Goal: Task Accomplishment & Management: Manage account settings

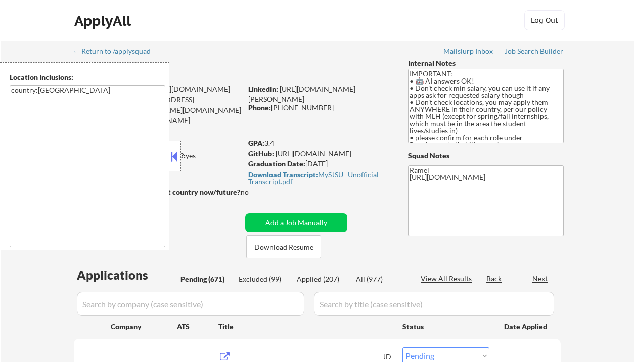
select select ""pending""
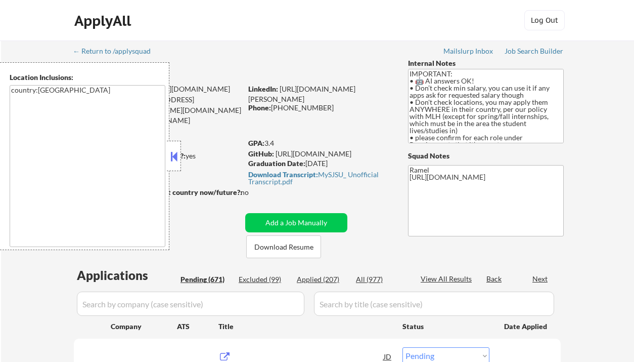
select select ""pending""
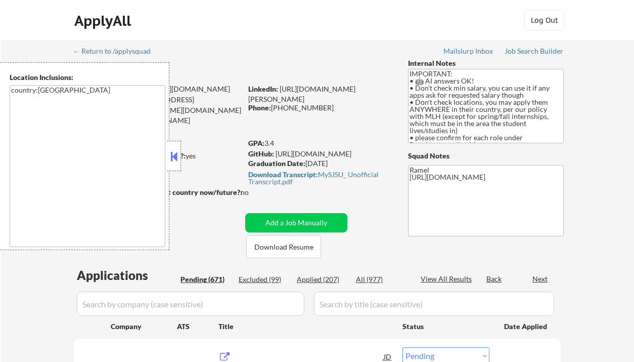
select select ""pending""
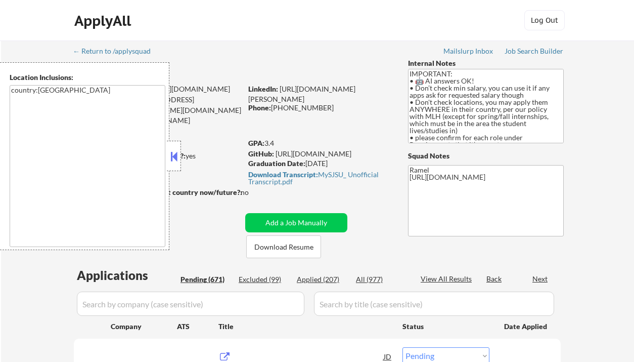
select select ""pending""
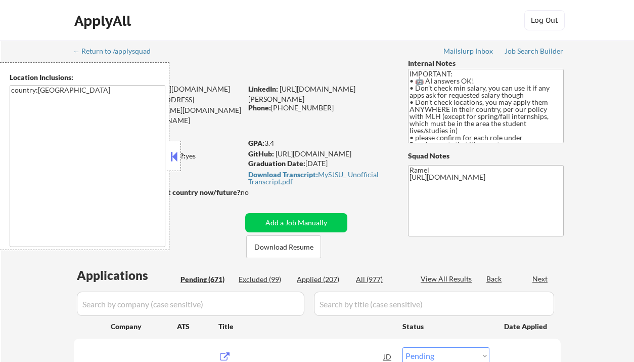
select select ""pending""
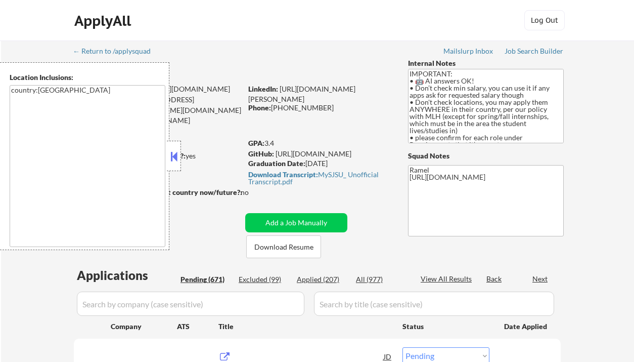
select select ""pending""
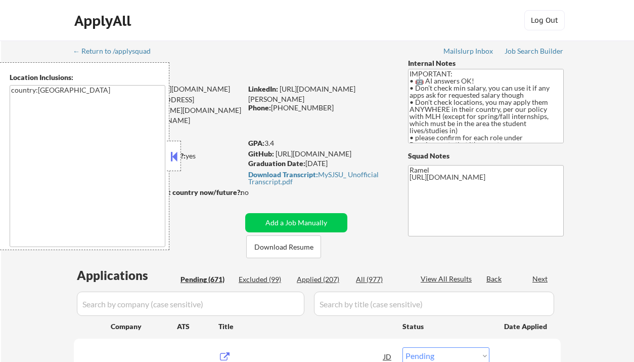
select select ""pending""
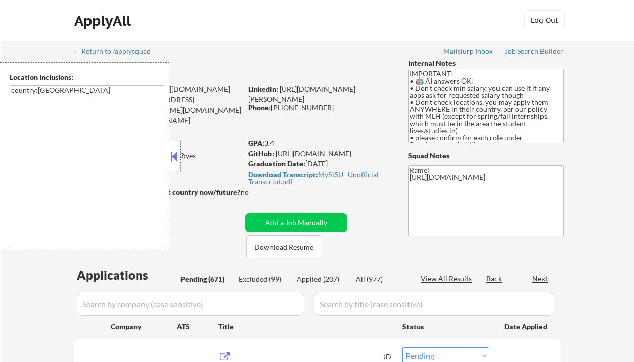
select select ""pending""
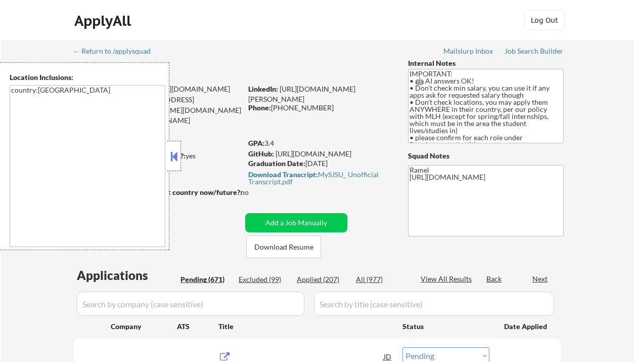
select select ""pending""
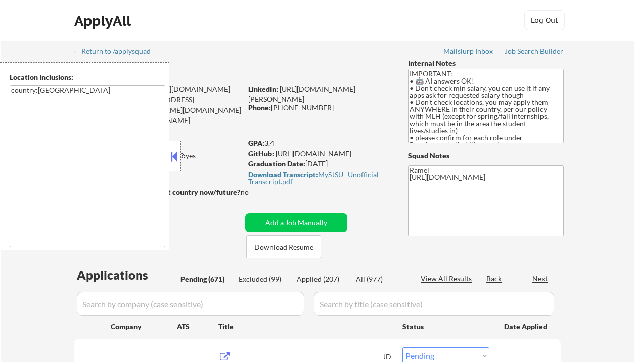
select select ""pending""
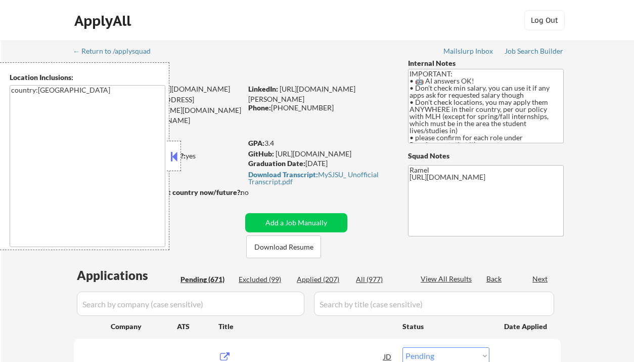
select select ""pending""
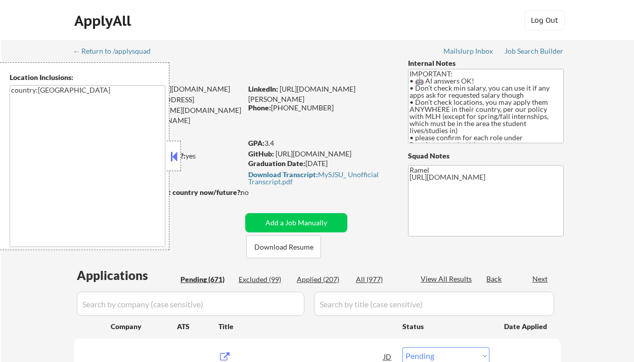
select select ""pending""
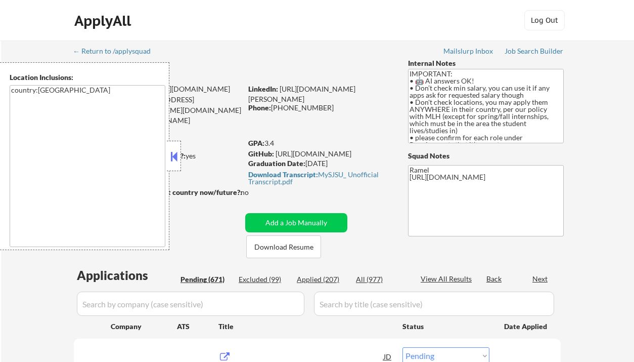
select select ""pending""
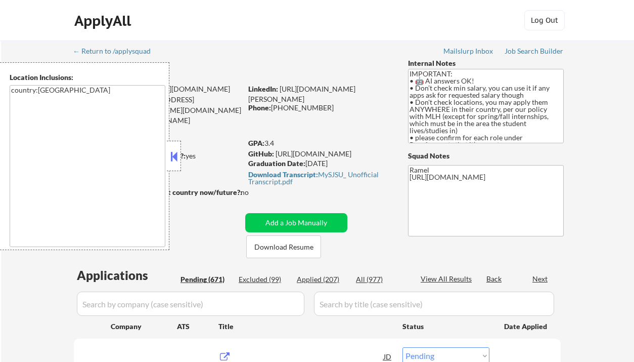
select select ""pending""
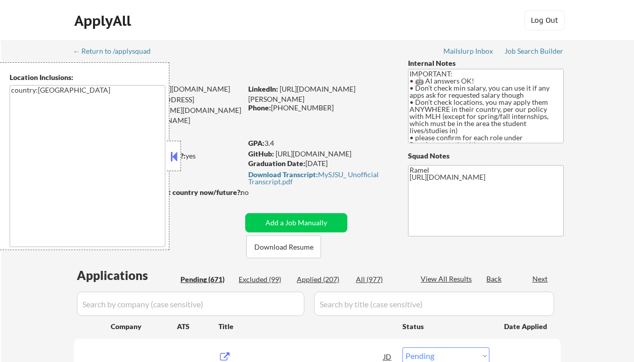
select select ""pending""
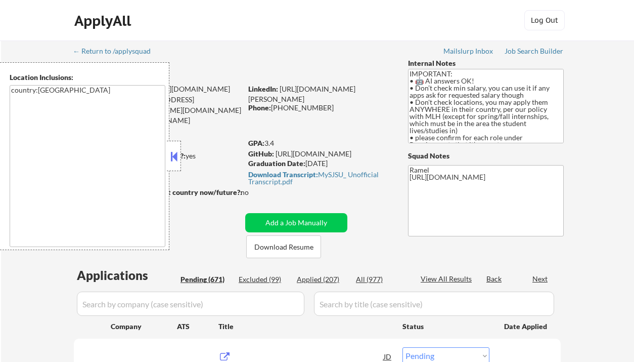
select select ""pending""
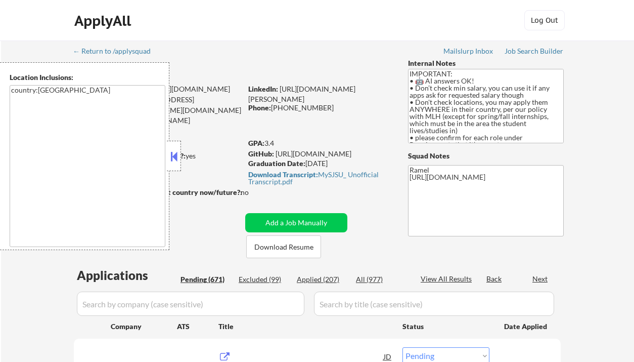
select select ""pending""
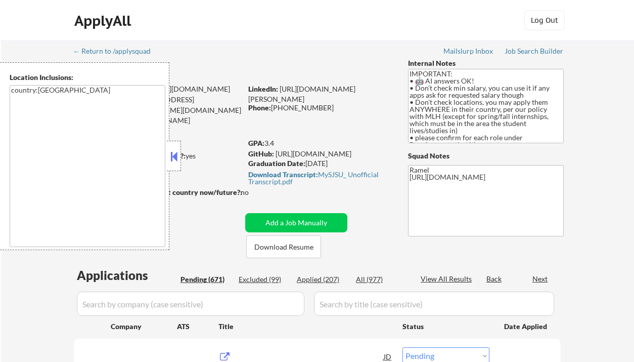
select select ""pending""
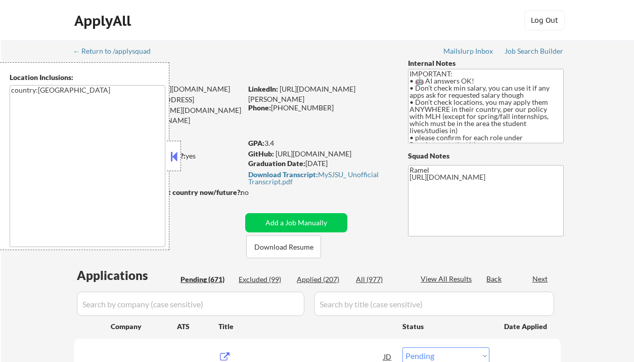
select select ""pending""
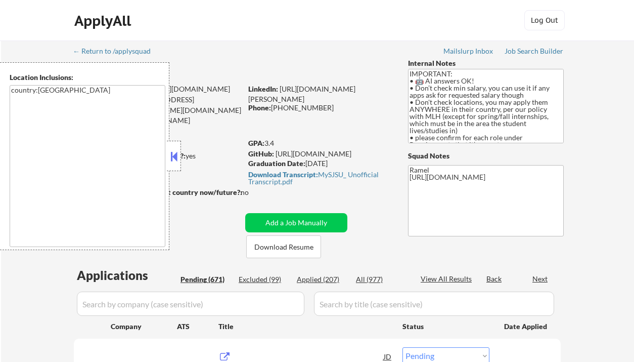
select select ""pending""
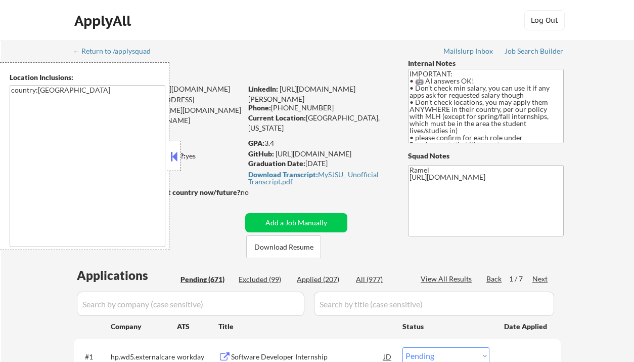
click at [176, 156] on button at bounding box center [173, 156] width 11 height 15
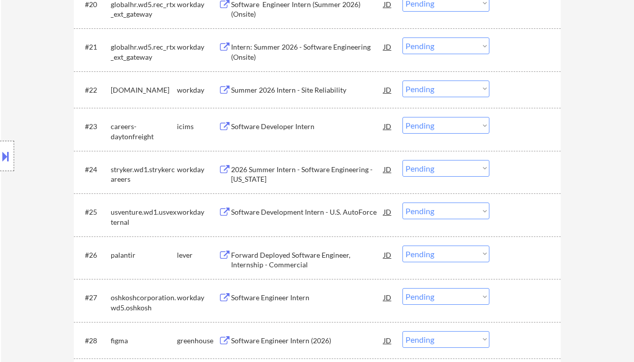
scroll to position [1214, 0]
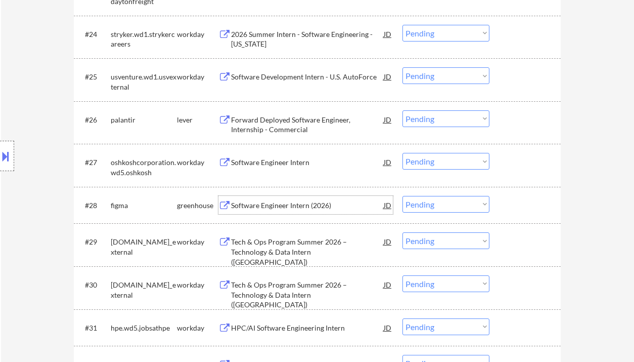
click at [278, 204] on div "Software Engineer Intern (2026)" at bounding box center [307, 205] width 153 height 10
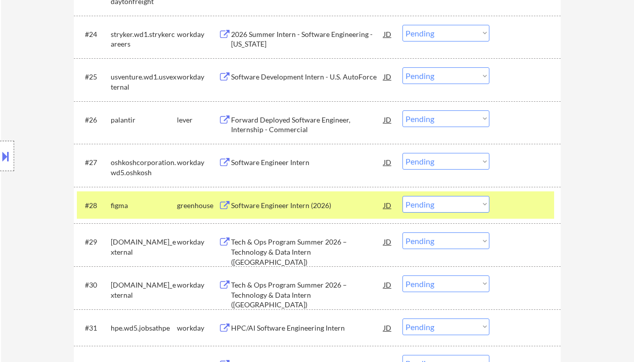
click at [437, 206] on select "Choose an option... Pending Applied Excluded (Questions) Excluded (Expired) Exc…" at bounding box center [445, 204] width 87 height 17
click at [402, 196] on select "Choose an option... Pending Applied Excluded (Questions) Excluded (Expired) Exc…" at bounding box center [445, 204] width 87 height 17
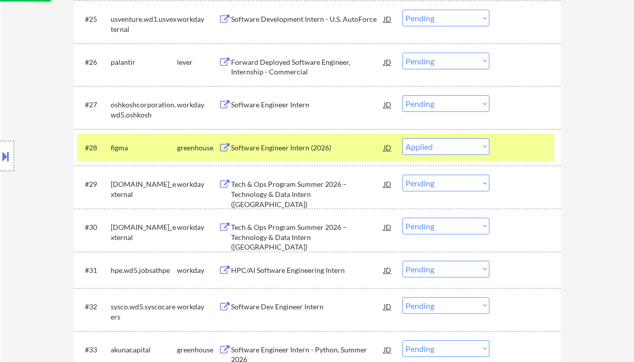
scroll to position [1281, 0]
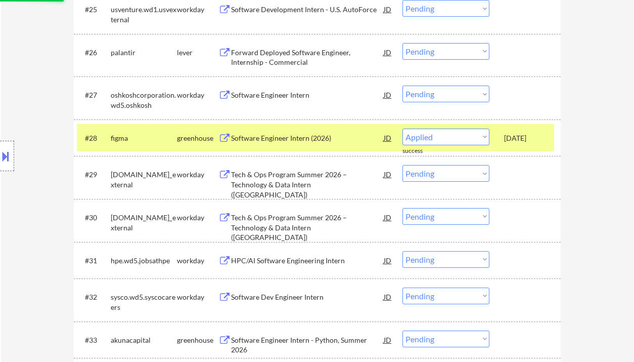
select select ""pending""
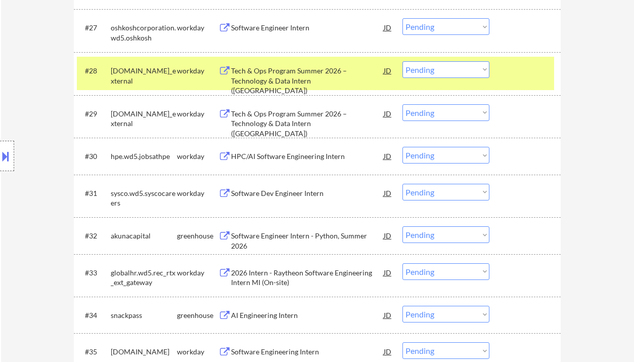
scroll to position [1550, 0]
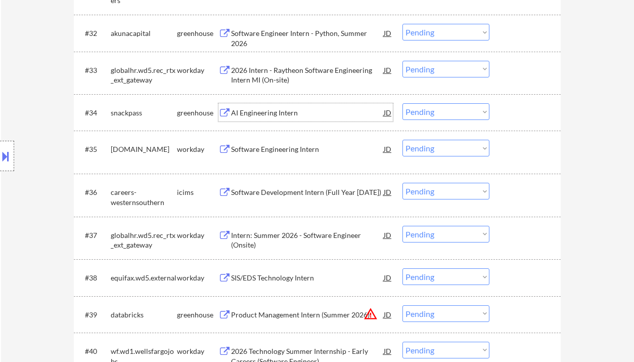
click at [274, 113] on div "AI Engineering Intern" at bounding box center [307, 113] width 153 height 10
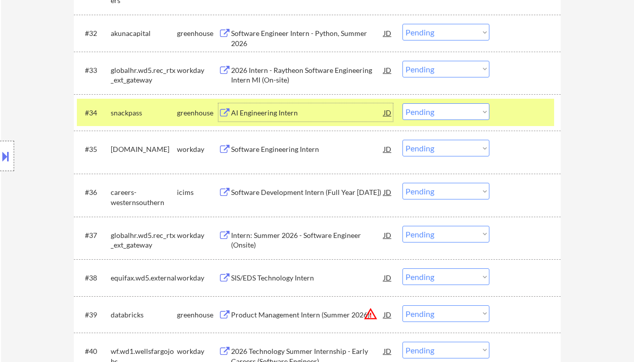
click at [435, 113] on select "Choose an option... Pending Applied Excluded (Questions) Excluded (Expired) Exc…" at bounding box center [445, 111] width 87 height 17
click at [402, 103] on select "Choose an option... Pending Applied Excluded (Questions) Excluded (Expired) Exc…" at bounding box center [445, 111] width 87 height 17
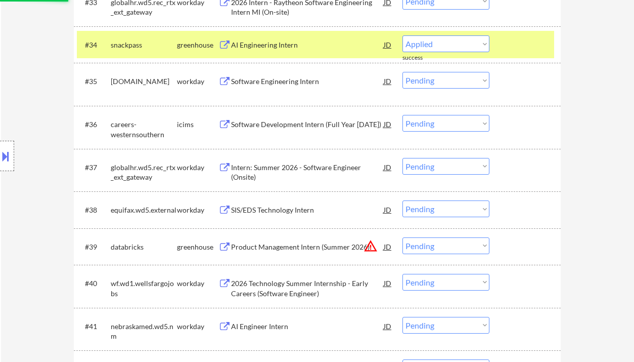
select select ""pending""
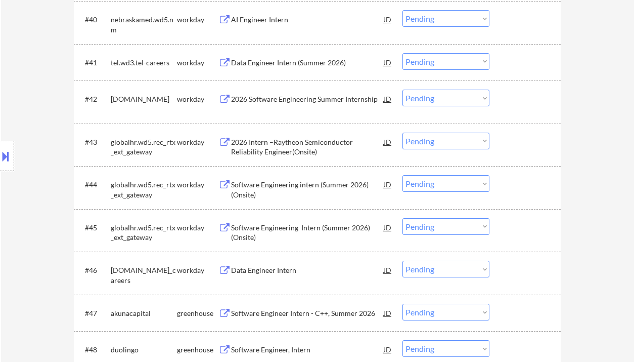
scroll to position [2090, 0]
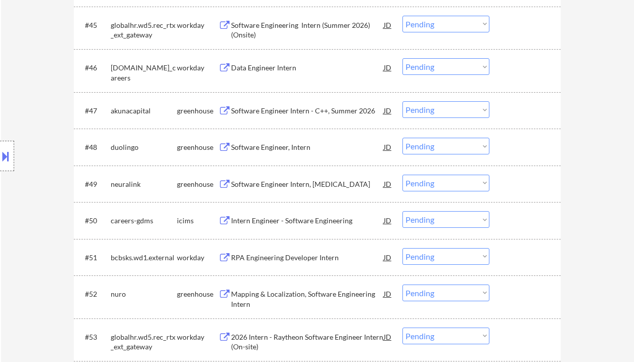
click at [265, 150] on div "Software Engineer, Intern" at bounding box center [307, 147] width 153 height 10
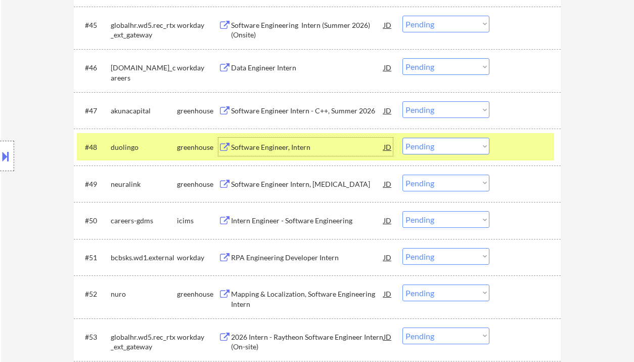
click at [432, 144] on select "Choose an option... Pending Applied Excluded (Questions) Excluded (Expired) Exc…" at bounding box center [445, 146] width 87 height 17
click at [402, 138] on select "Choose an option... Pending Applied Excluded (Questions) Excluded (Expired) Exc…" at bounding box center [445, 146] width 87 height 17
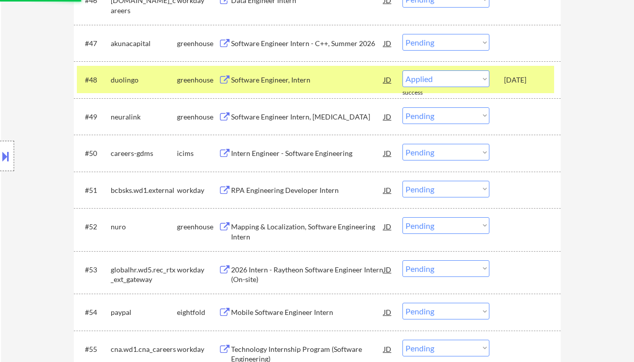
select select ""pending""
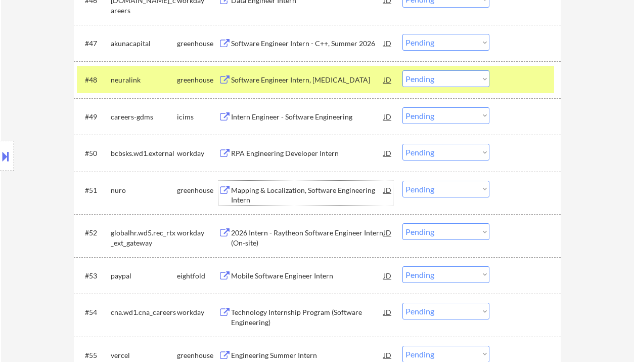
click at [282, 189] on div "Mapping & Localization, Software Engineering Intern" at bounding box center [307, 195] width 153 height 20
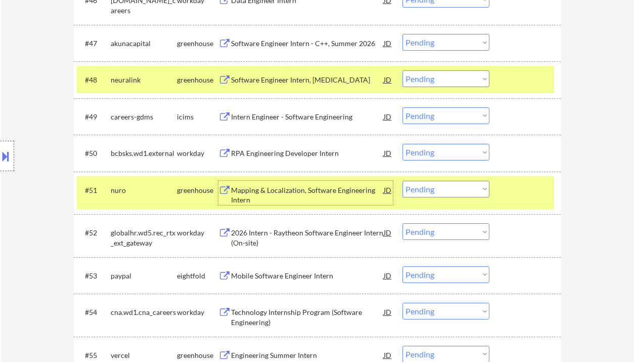
click at [443, 193] on select "Choose an option... Pending Applied Excluded (Questions) Excluded (Expired) Exc…" at bounding box center [445, 189] width 87 height 17
click at [402, 181] on select "Choose an option... Pending Applied Excluded (Questions) Excluded (Expired) Exc…" at bounding box center [445, 189] width 87 height 17
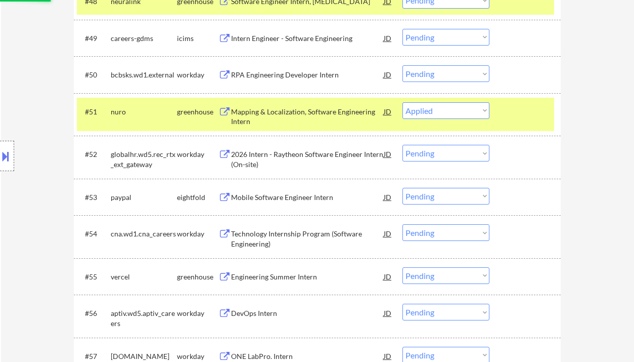
scroll to position [2292, 0]
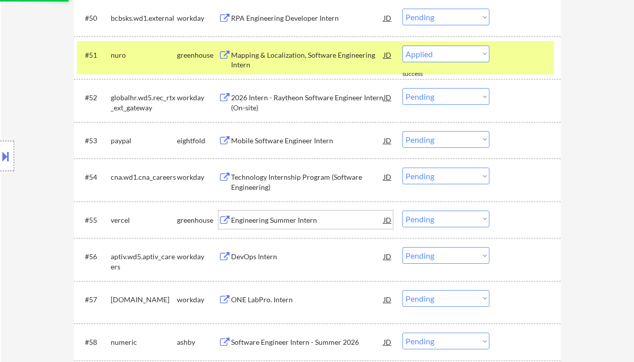
click at [279, 216] on div "Engineering Summer Intern" at bounding box center [307, 220] width 153 height 10
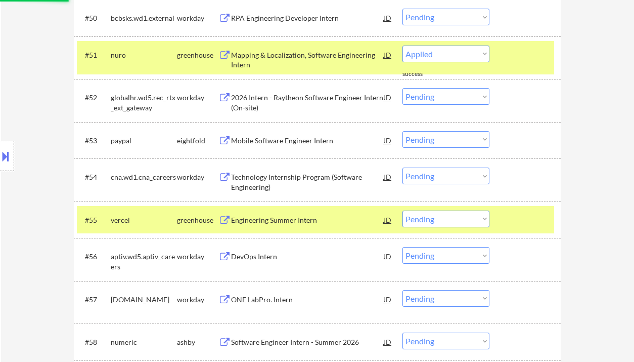
select select ""pending""
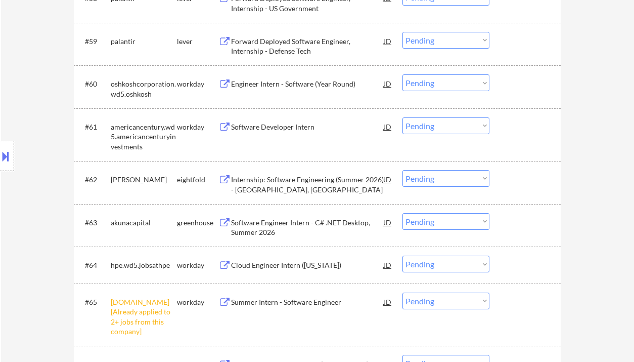
scroll to position [2764, 0]
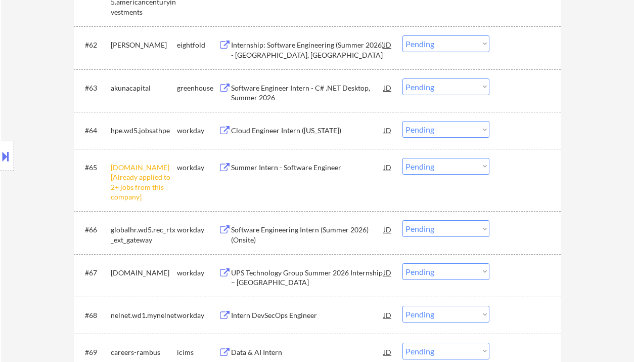
click at [431, 168] on select "Choose an option... Pending Applied Excluded (Questions) Excluded (Expired) Exc…" at bounding box center [445, 166] width 87 height 17
click at [402, 158] on select "Choose an option... Pending Applied Excluded (Questions) Excluded (Expired) Exc…" at bounding box center [445, 166] width 87 height 17
select select ""pending""
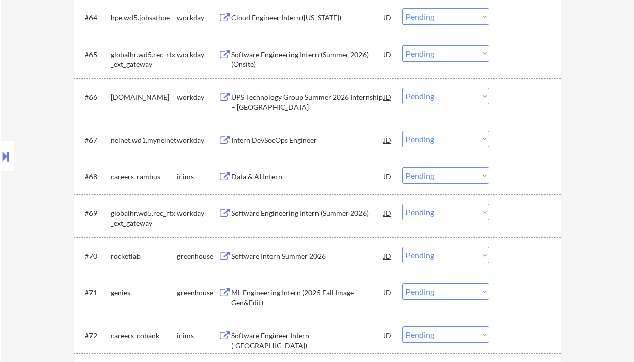
scroll to position [2899, 0]
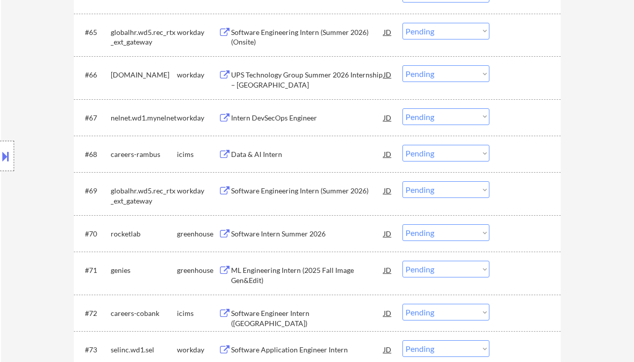
click at [284, 230] on div "Software Intern Summer 2026" at bounding box center [307, 234] width 153 height 10
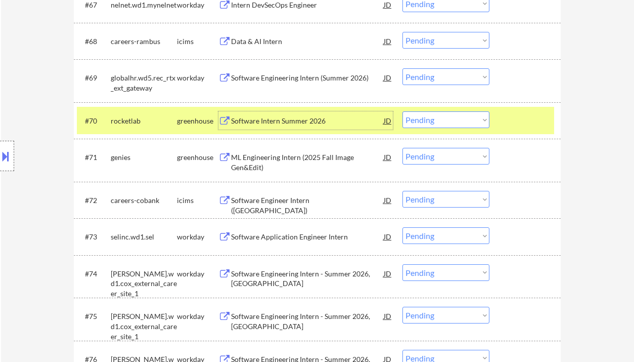
scroll to position [3034, 0]
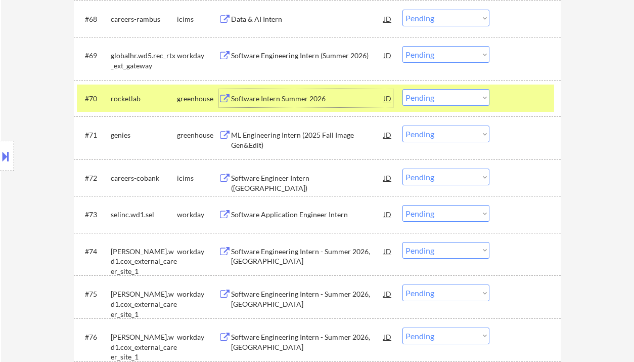
click at [293, 138] on div "ML Engineering Intern (2025 Fall Image Gen&Edit)" at bounding box center [307, 140] width 153 height 20
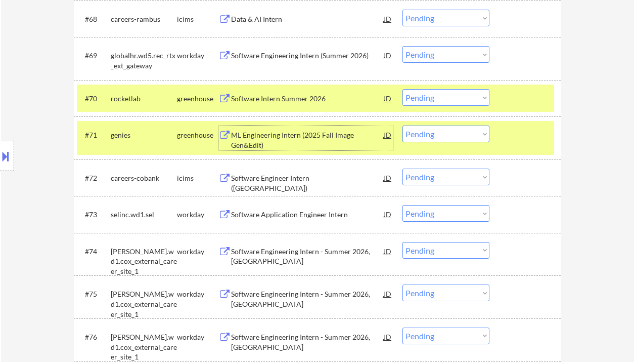
click at [430, 134] on select "Choose an option... Pending Applied Excluded (Questions) Excluded (Expired) Exc…" at bounding box center [445, 133] width 87 height 17
click at [402, 125] on select "Choose an option... Pending Applied Excluded (Questions) Excluded (Expired) Exc…" at bounding box center [445, 133] width 87 height 17
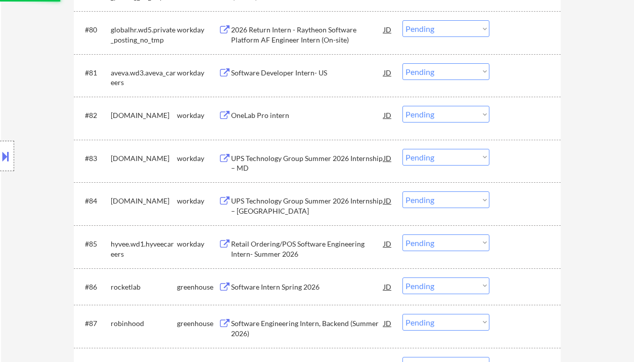
scroll to position [3708, 0]
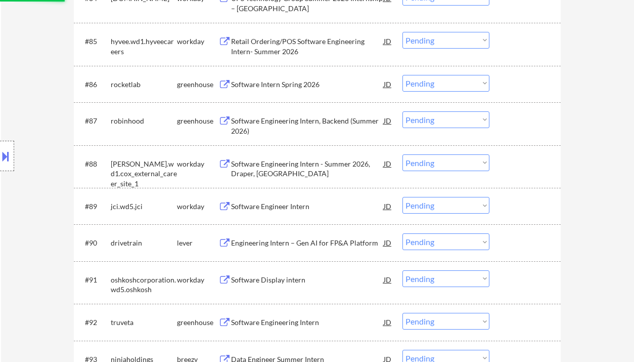
select select ""pending""
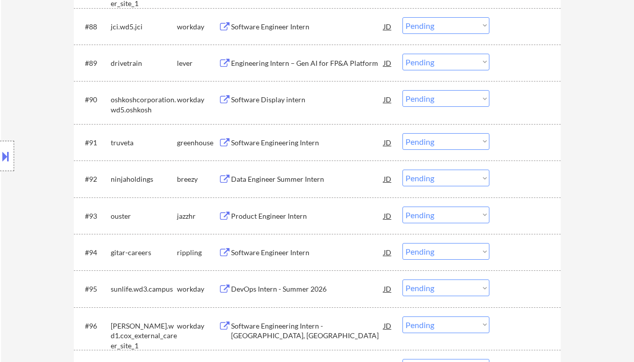
scroll to position [3910, 0]
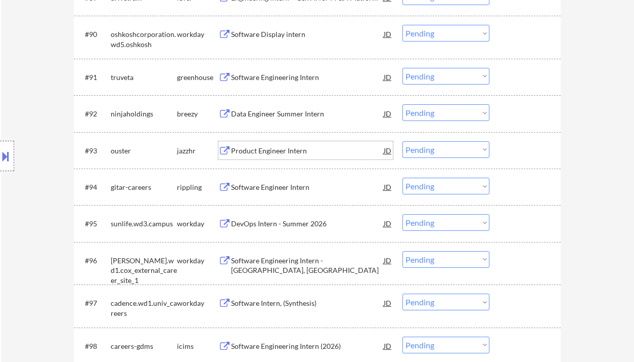
click at [277, 150] on div "Product Engineer Intern" at bounding box center [307, 151] width 153 height 10
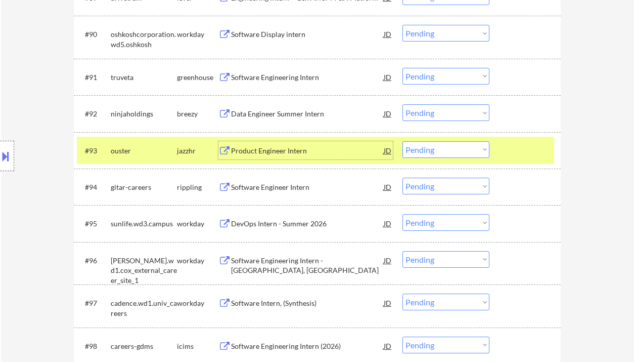
click at [442, 148] on select "Choose an option... Pending Applied Excluded (Questions) Excluded (Expired) Exc…" at bounding box center [445, 149] width 87 height 17
click at [402, 141] on select "Choose an option... Pending Applied Excluded (Questions) Excluded (Expired) Exc…" at bounding box center [445, 149] width 87 height 17
click at [263, 189] on div "Software Engineer Intern" at bounding box center [307, 187] width 153 height 10
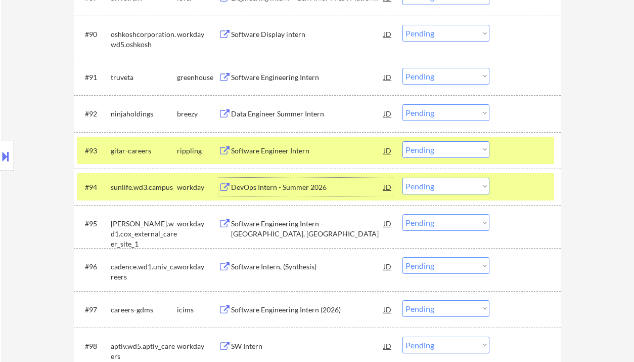
click at [433, 154] on select "Choose an option... Pending Applied Excluded (Questions) Excluded (Expired) Exc…" at bounding box center [445, 149] width 87 height 17
click at [402, 141] on select "Choose an option... Pending Applied Excluded (Questions) Excluded (Expired) Exc…" at bounding box center [445, 149] width 87 height 17
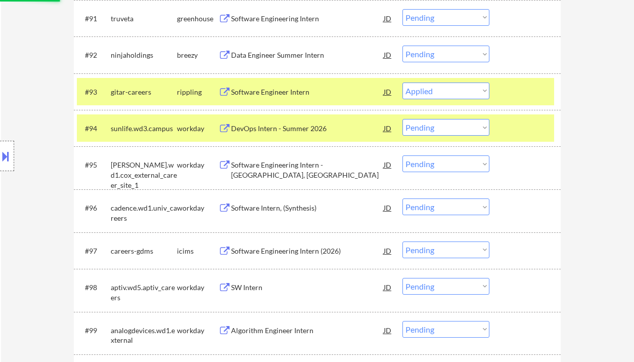
scroll to position [3977, 0]
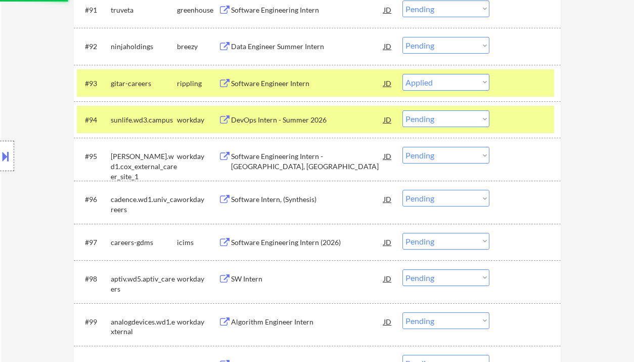
select select ""pending""
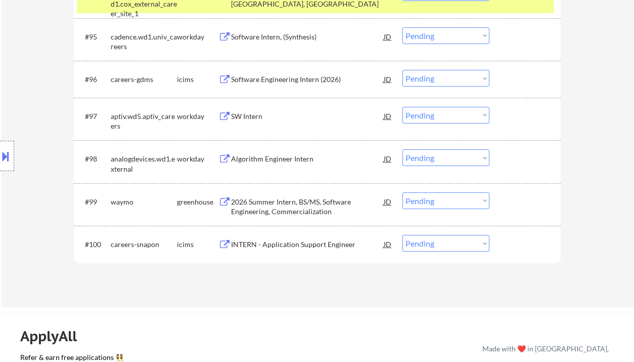
scroll to position [4112, 0]
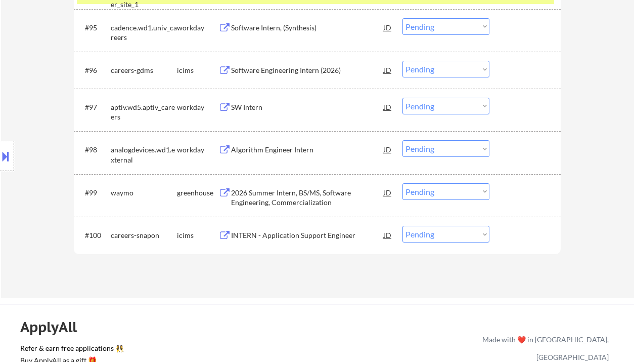
click at [283, 200] on div "2026 Summer Intern, BS/MS, Software Engineering, Commercialization" at bounding box center [307, 198] width 153 height 20
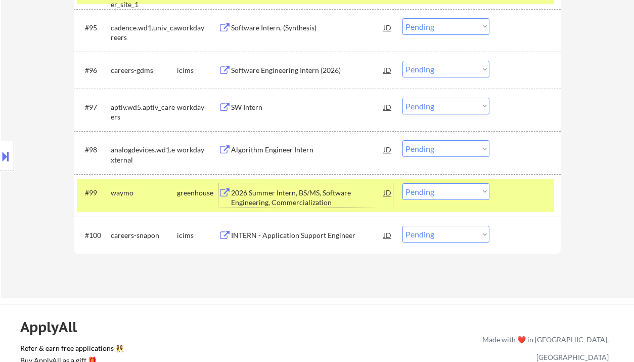
click at [430, 195] on select "Choose an option... Pending Applied Excluded (Questions) Excluded (Expired) Exc…" at bounding box center [445, 191] width 87 height 17
click at [402, 183] on select "Choose an option... Pending Applied Excluded (Questions) Excluded (Expired) Exc…" at bounding box center [445, 191] width 87 height 17
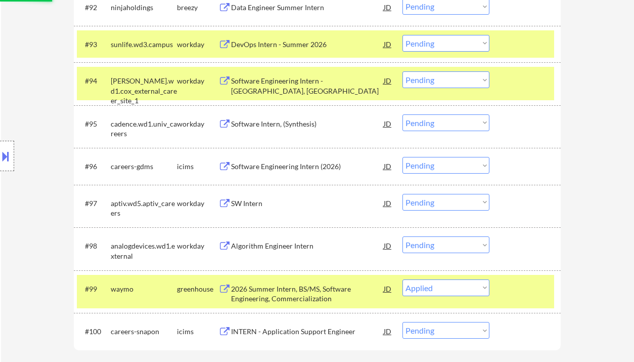
scroll to position [3977, 0]
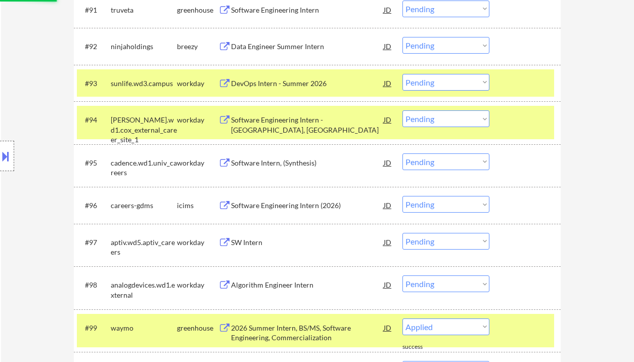
select select ""pending""
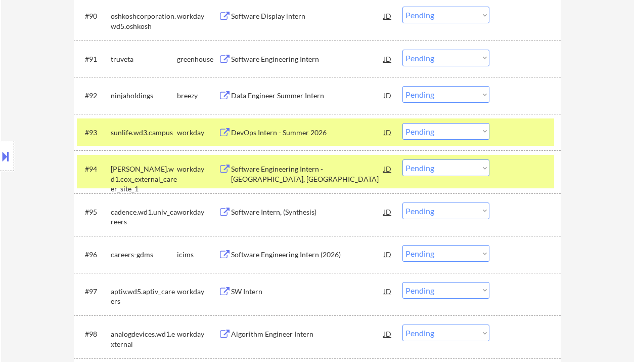
scroll to position [3910, 0]
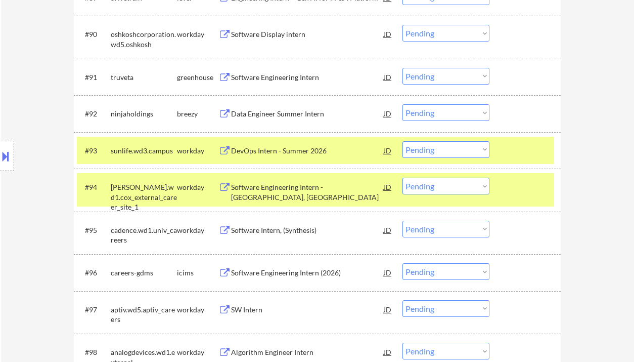
click at [294, 112] on div "Data Engineer Summer Intern" at bounding box center [307, 114] width 153 height 10
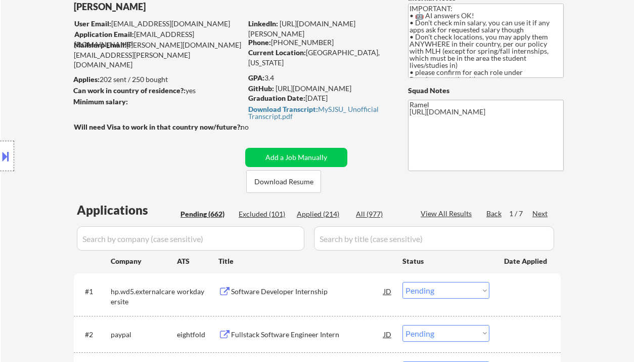
scroll to position [62, 0]
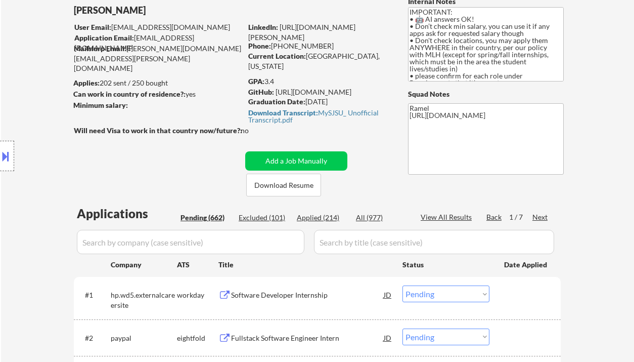
click at [540, 216] on div "Next" at bounding box center [540, 217] width 16 height 10
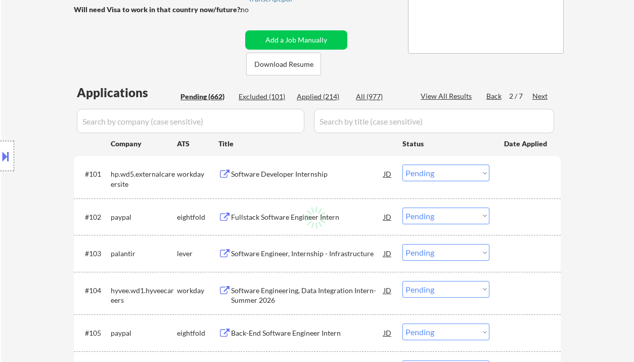
scroll to position [197, 0]
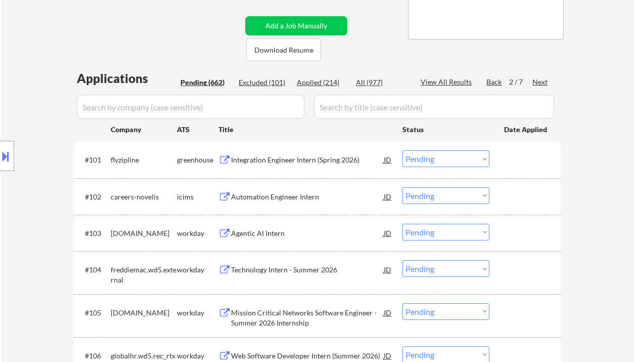
click at [277, 162] on div "Integration Engineer Intern (Spring 2026)" at bounding box center [307, 160] width 153 height 10
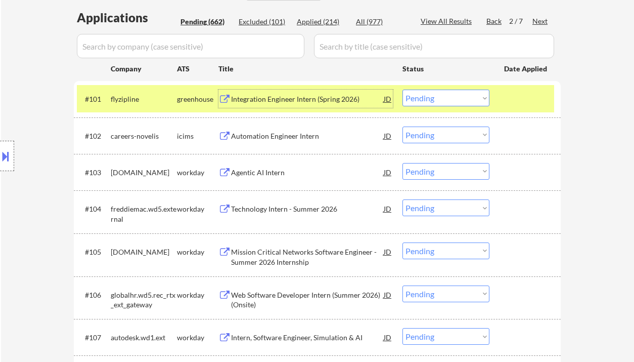
scroll to position [264, 0]
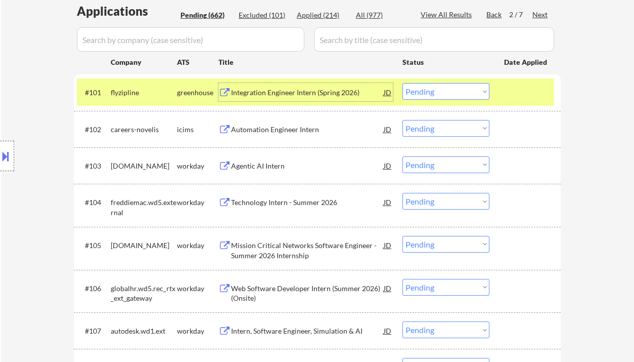
click at [267, 165] on div "Agentic AI Intern" at bounding box center [307, 166] width 153 height 10
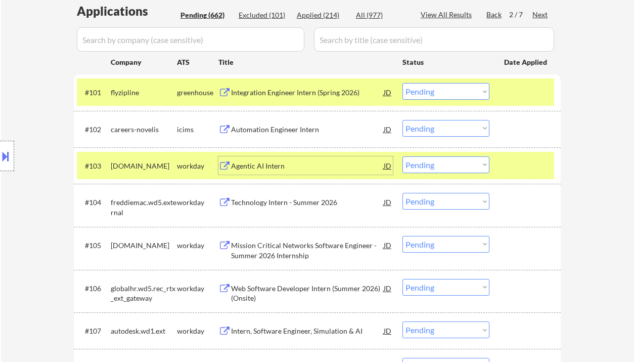
drag, startPoint x: 424, startPoint y: 164, endPoint x: 437, endPoint y: 172, distance: 15.4
click at [424, 164] on select "Choose an option... Pending Applied Excluded (Questions) Excluded (Expired) Exc…" at bounding box center [445, 164] width 87 height 17
click at [402, 156] on select "Choose an option... Pending Applied Excluded (Questions) Excluded (Expired) Exc…" at bounding box center [445, 164] width 87 height 17
click at [289, 202] on div "Technology Intern - Summer 2026" at bounding box center [307, 202] width 153 height 10
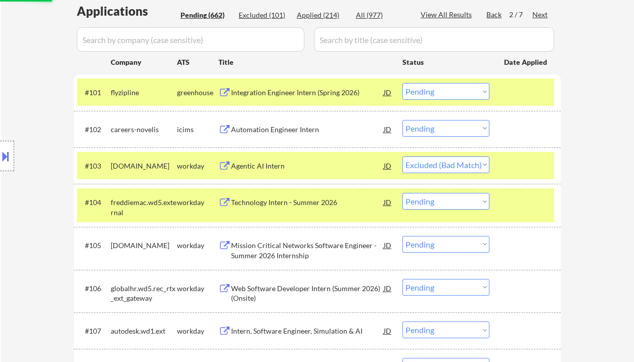
select select ""pending""
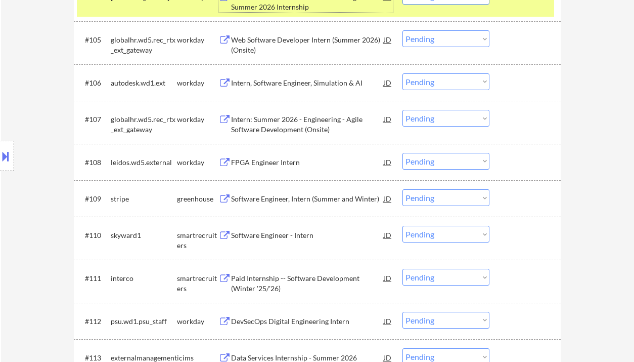
scroll to position [533, 0]
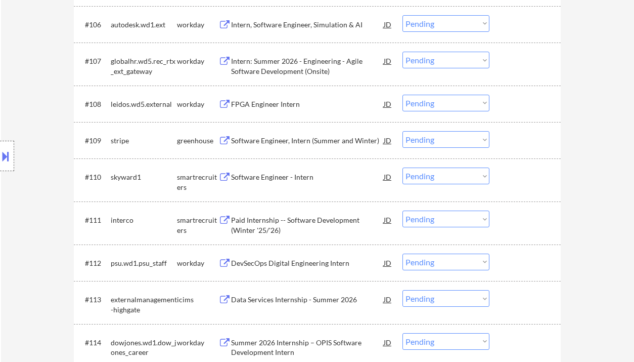
click at [275, 179] on div "Software Engineer - Intern" at bounding box center [307, 177] width 153 height 10
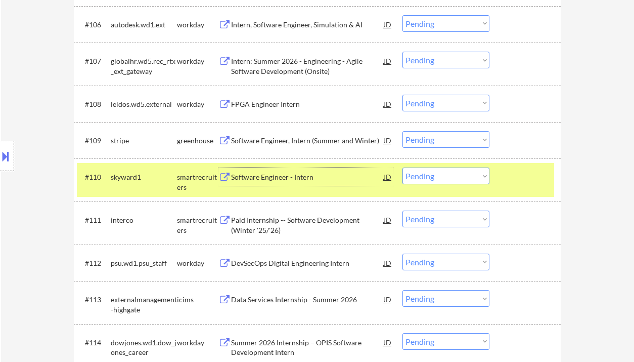
click at [271, 182] on div "Software Engineer - Intern" at bounding box center [307, 177] width 153 height 10
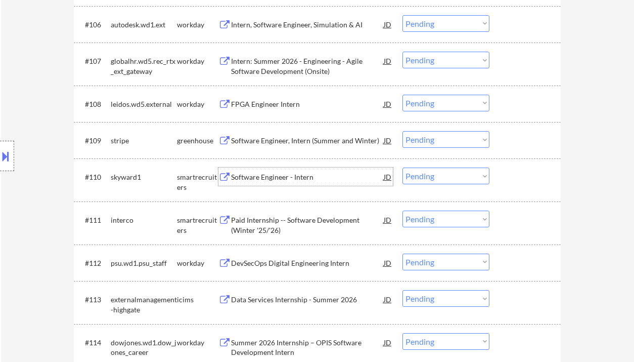
drag, startPoint x: 422, startPoint y: 175, endPoint x: 429, endPoint y: 184, distance: 10.8
click at [422, 175] on select "Choose an option... Pending Applied Excluded (Questions) Excluded (Expired) Exc…" at bounding box center [445, 175] width 87 height 17
click at [402, 167] on select "Choose an option... Pending Applied Excluded (Questions) Excluded (Expired) Exc…" at bounding box center [445, 175] width 87 height 17
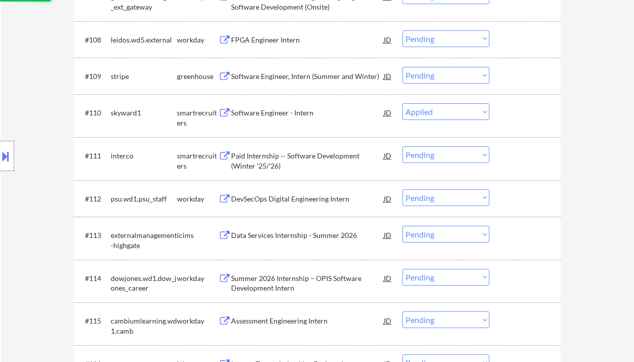
scroll to position [601, 0]
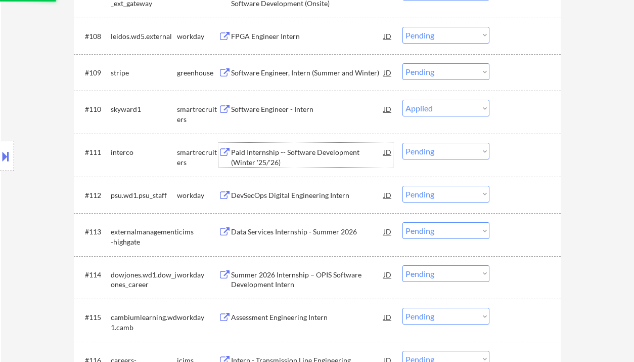
click at [296, 155] on div "Paid Internship -- Software Development (Winter '25/'26)" at bounding box center [307, 157] width 153 height 20
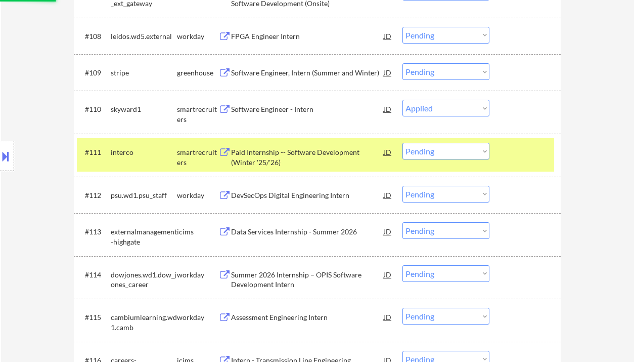
select select ""pending""
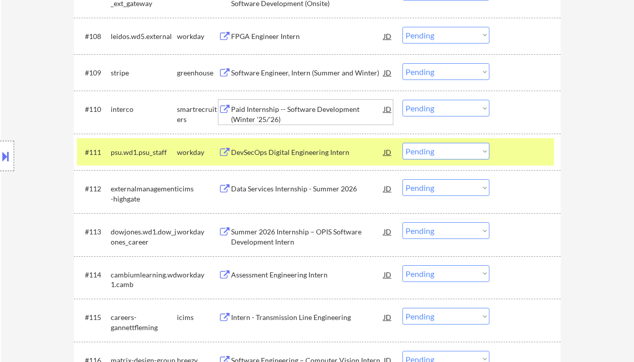
click at [272, 112] on div "Paid Internship -- Software Development (Winter '25/'26)" at bounding box center [307, 114] width 153 height 20
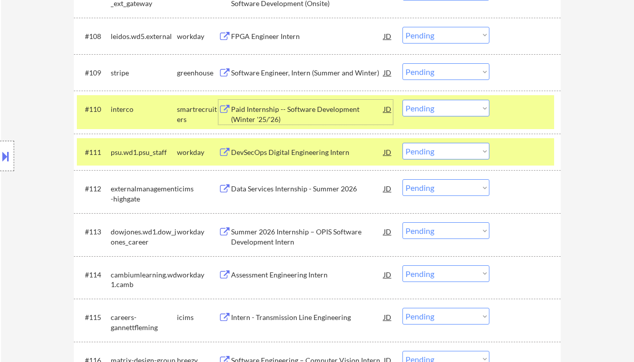
click at [279, 192] on div "Data Services Internship - Summer 2026" at bounding box center [307, 189] width 153 height 10
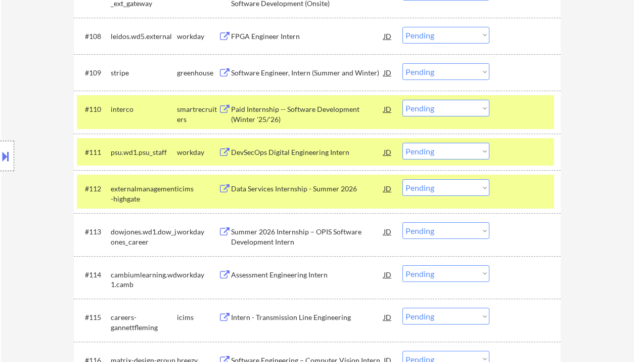
drag, startPoint x: 436, startPoint y: 186, endPoint x: 438, endPoint y: 195, distance: 9.8
click at [436, 186] on select "Choose an option... Pending Applied Excluded (Questions) Excluded (Expired) Exc…" at bounding box center [445, 187] width 87 height 17
click at [402, 179] on select "Choose an option... Pending Applied Excluded (Questions) Excluded (Expired) Exc…" at bounding box center [445, 187] width 87 height 17
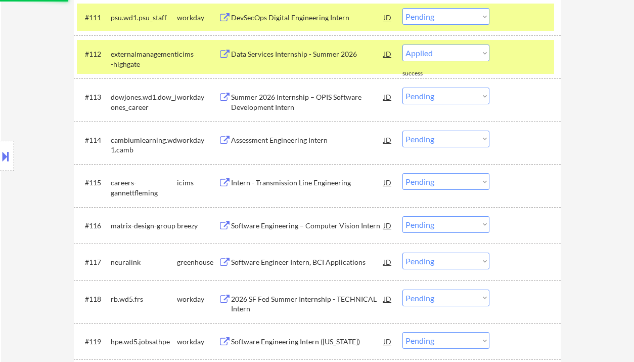
select select ""pending""
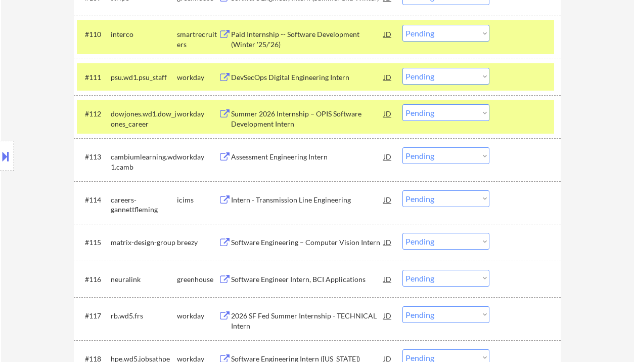
scroll to position [668, 0]
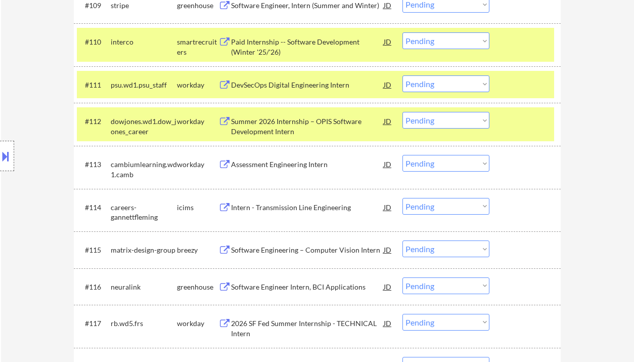
click at [268, 128] on div "Summer 2026 Internship – OPIS Software Development Intern" at bounding box center [307, 126] width 153 height 20
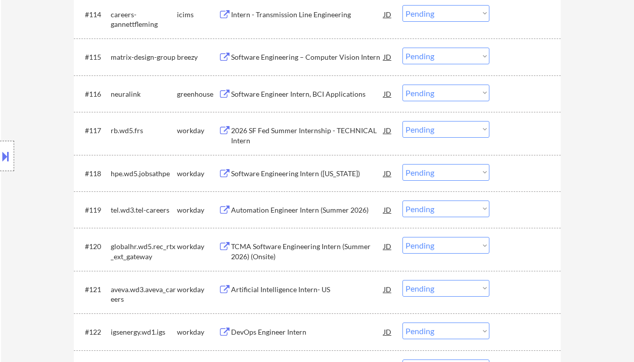
scroll to position [871, 0]
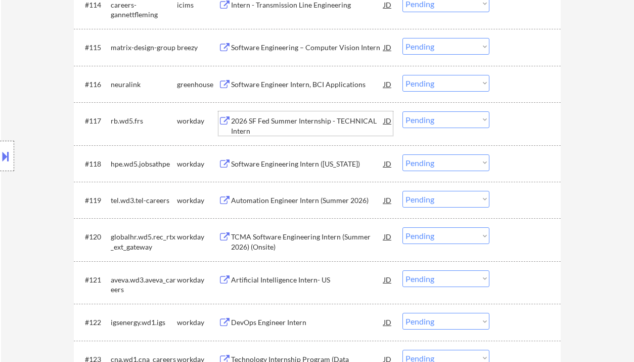
click at [295, 122] on div "2026 SF Fed Summer Internship - TECHNICAL Intern" at bounding box center [307, 126] width 153 height 20
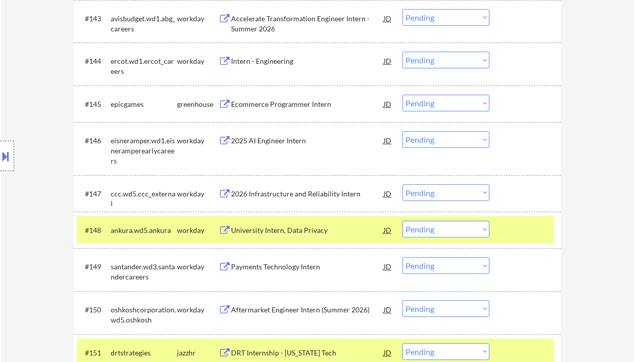
scroll to position [1949, 0]
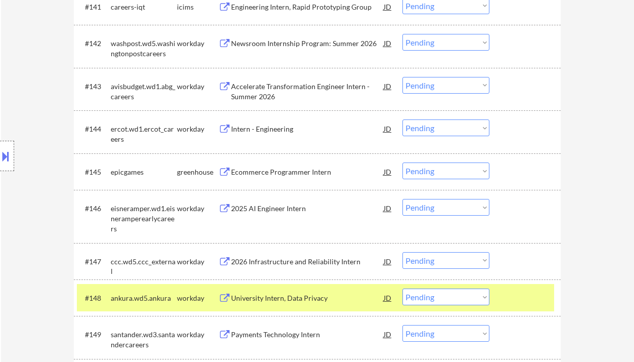
click at [170, 132] on div "Location Inclusions: country:[GEOGRAPHIC_DATA]" at bounding box center [90, 156] width 181 height 188
click at [36, 205] on div "Location Inclusions: country:[GEOGRAPHIC_DATA]" at bounding box center [90, 156] width 181 height 188
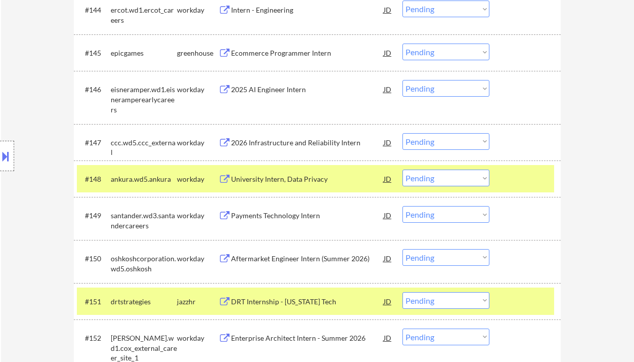
scroll to position [2084, 0]
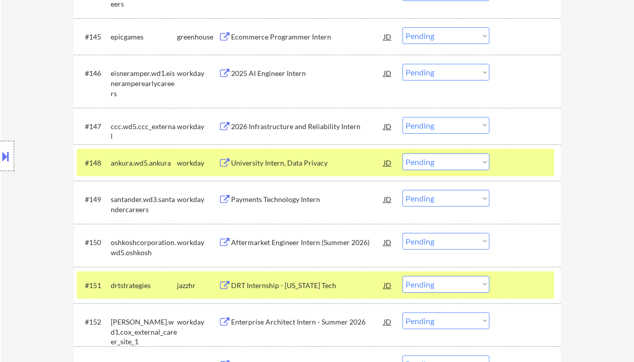
click at [282, 128] on div "2026 Infrastructure and Reliability Intern" at bounding box center [307, 126] width 153 height 10
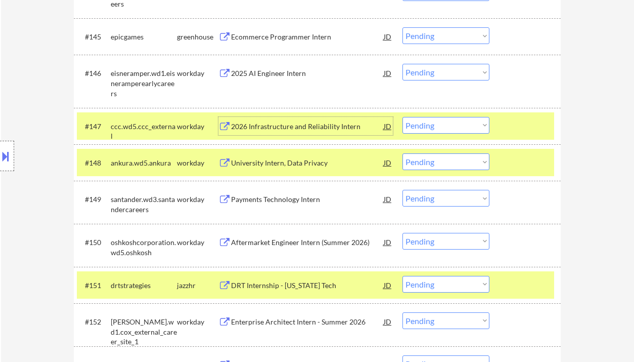
click at [456, 124] on select "Choose an option... Pending Applied Excluded (Questions) Excluded (Expired) Exc…" at bounding box center [445, 125] width 87 height 17
click at [402, 117] on select "Choose an option... Pending Applied Excluded (Questions) Excluded (Expired) Exc…" at bounding box center [445, 125] width 87 height 17
select select ""pending""
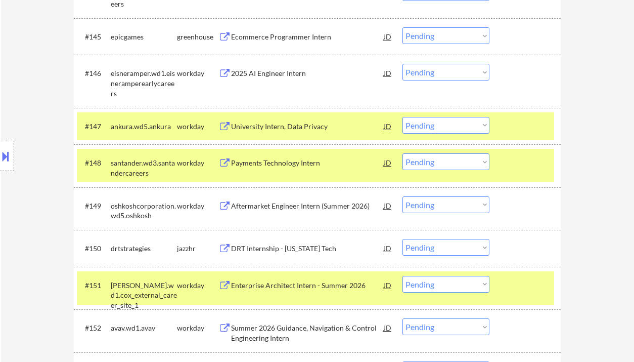
click at [289, 164] on div "Payments Technology Intern" at bounding box center [307, 163] width 153 height 10
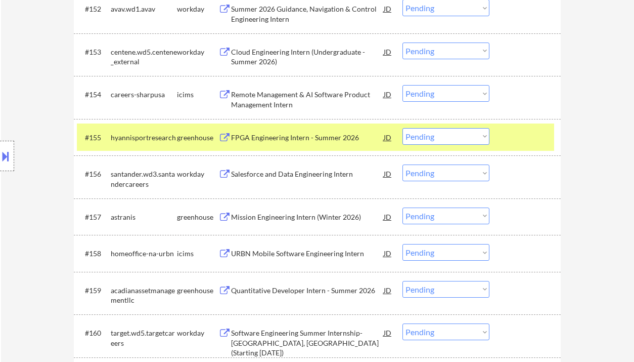
scroll to position [2421, 0]
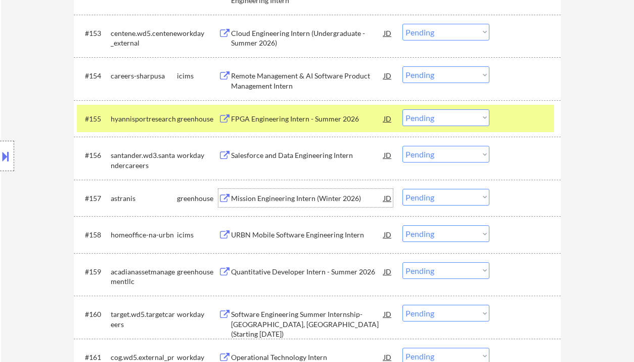
click at [305, 197] on div "Mission Engineering Intern (Winter 2026)" at bounding box center [307, 198] width 153 height 10
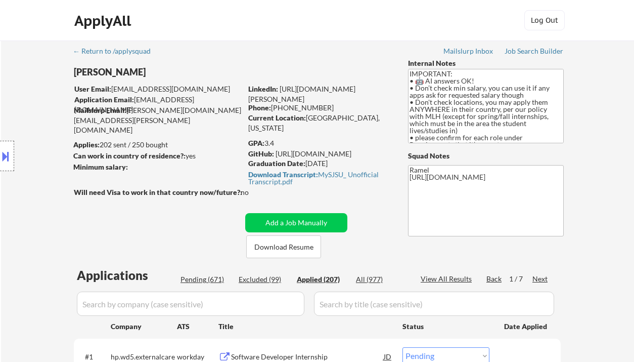
select select ""pending""
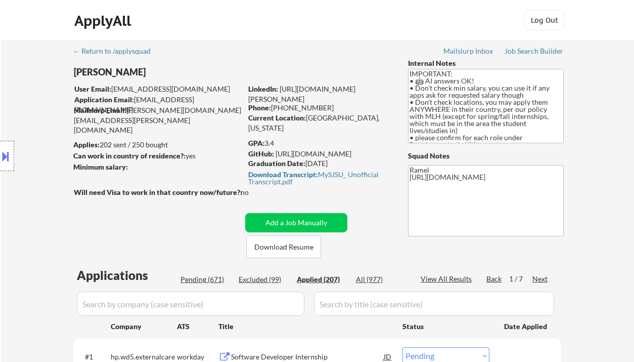
select select ""pending""
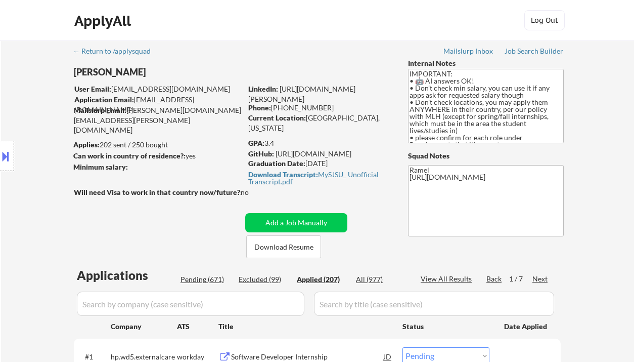
select select ""pending""
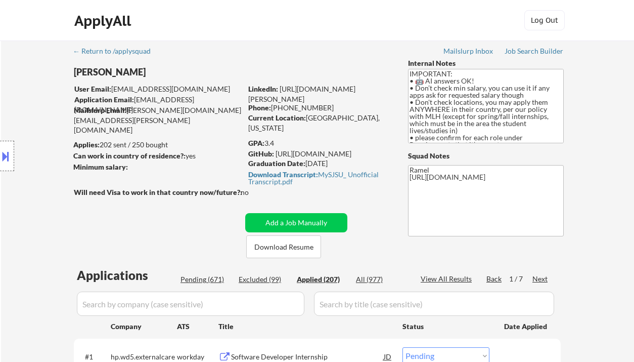
select select ""pending""
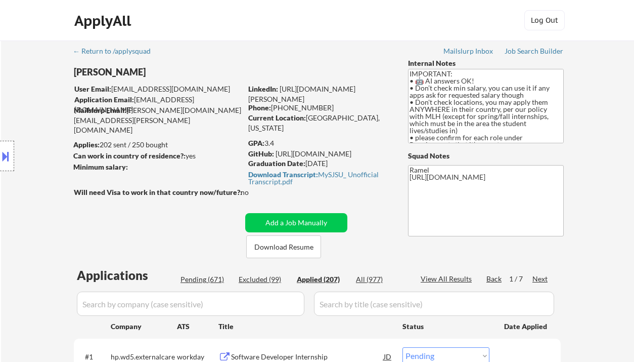
select select ""pending""
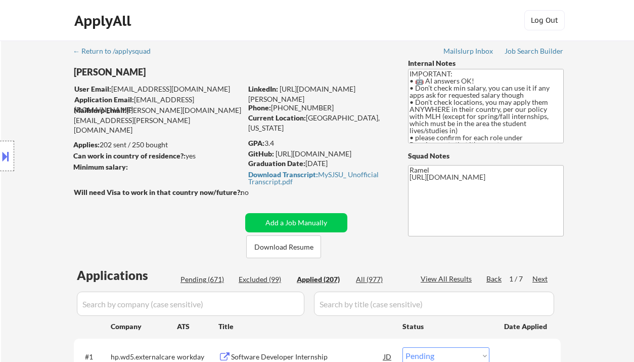
select select ""pending""
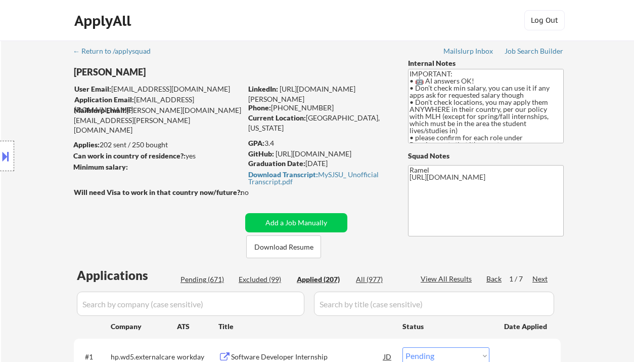
select select ""pending""
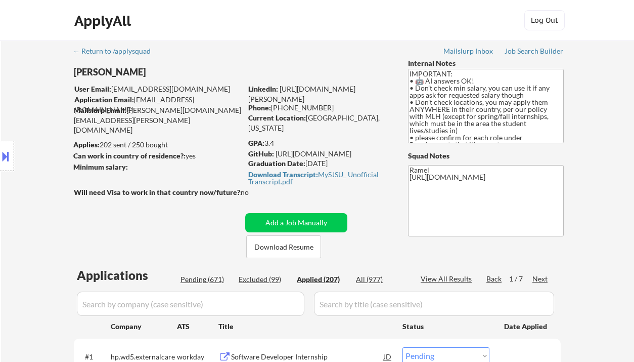
select select ""pending""
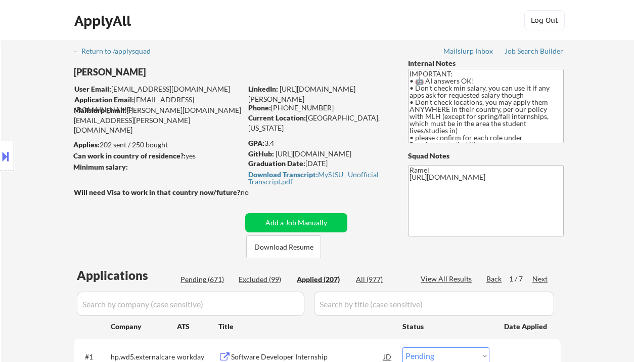
select select ""pending""
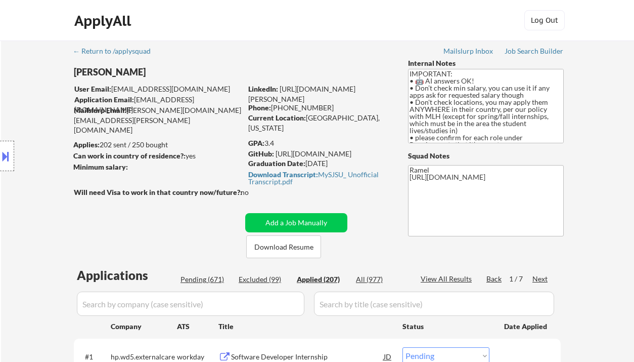
select select ""pending""
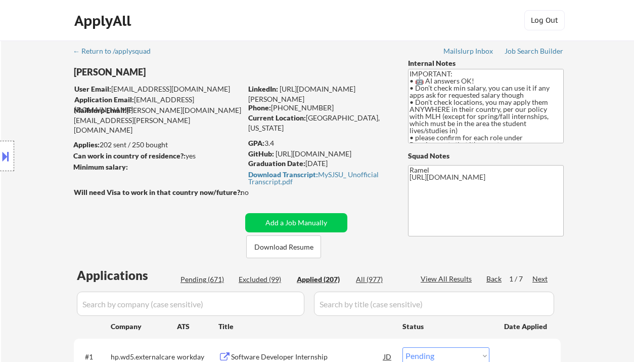
select select ""pending""
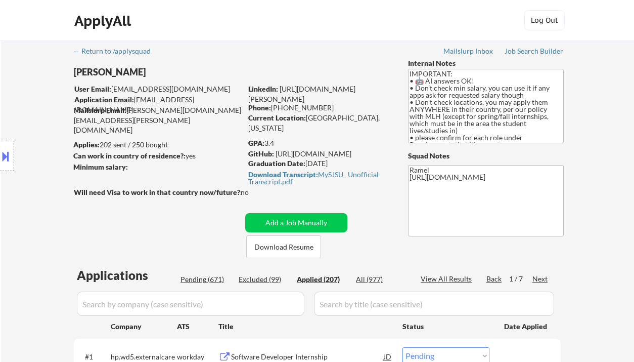
select select ""pending""
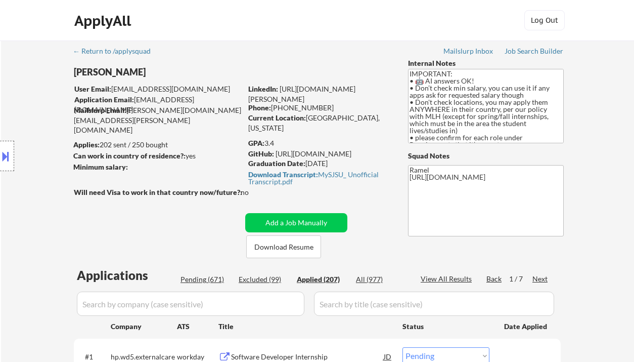
select select ""pending""
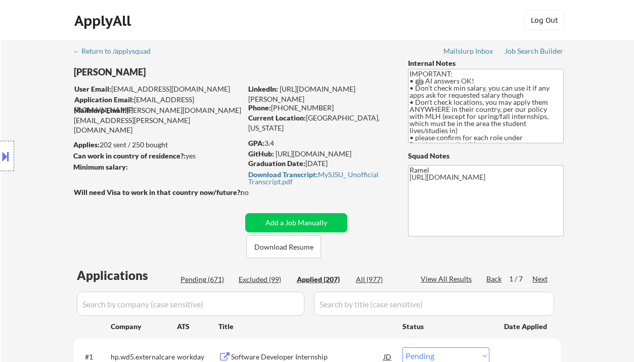
select select ""pending""
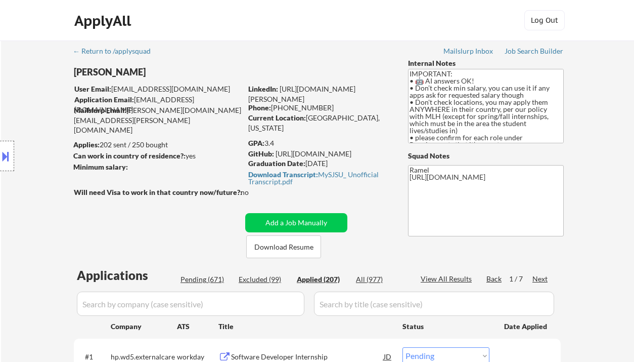
select select ""pending""
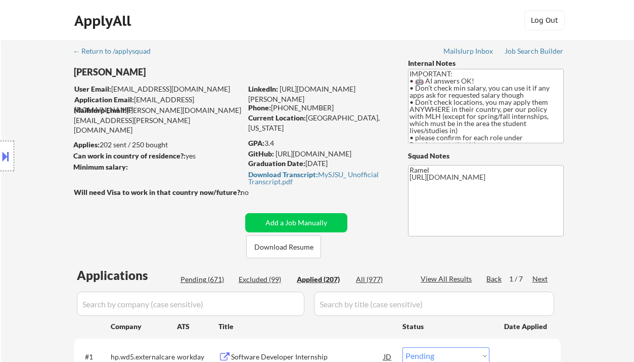
select select ""pending""
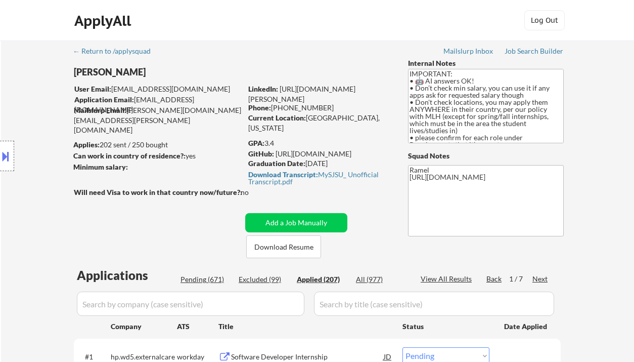
select select ""pending""
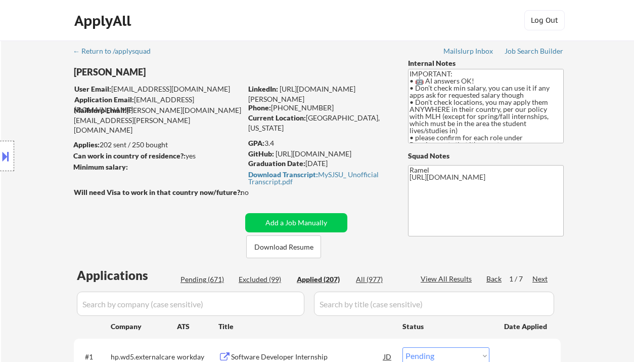
select select ""pending""
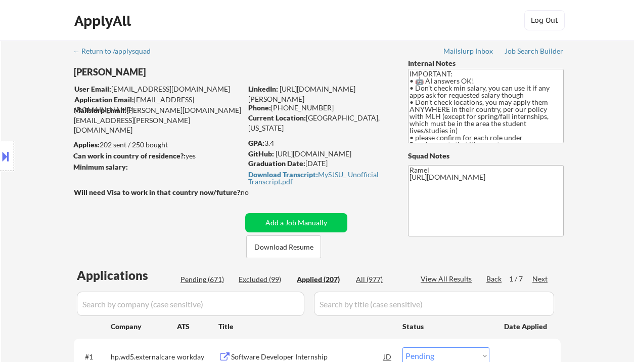
select select ""pending""
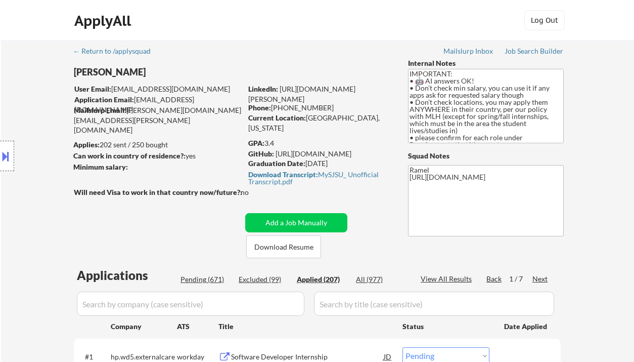
select select ""pending""
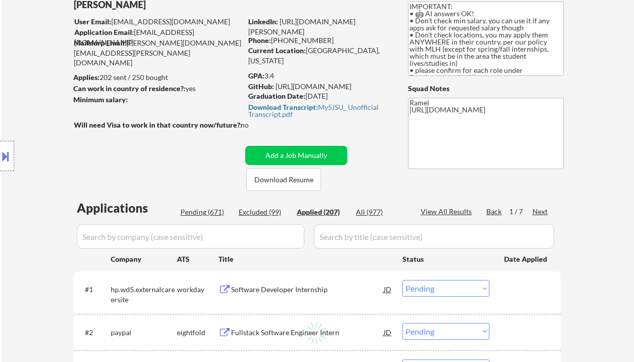
select select ""applied""
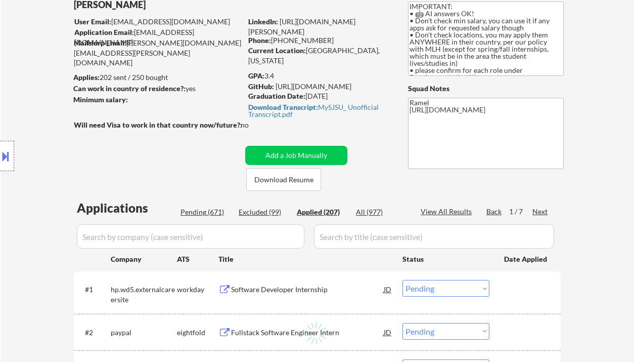
select select ""applied""
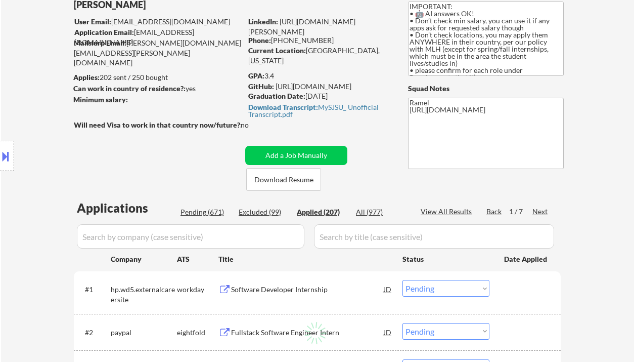
select select ""applied""
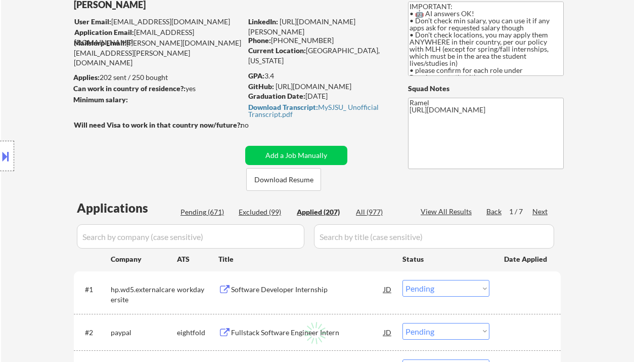
select select ""applied""
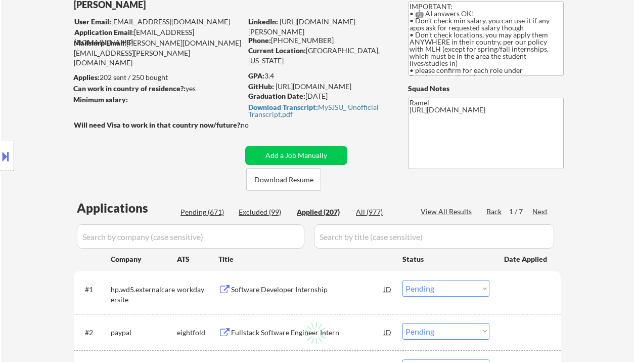
select select ""applied""
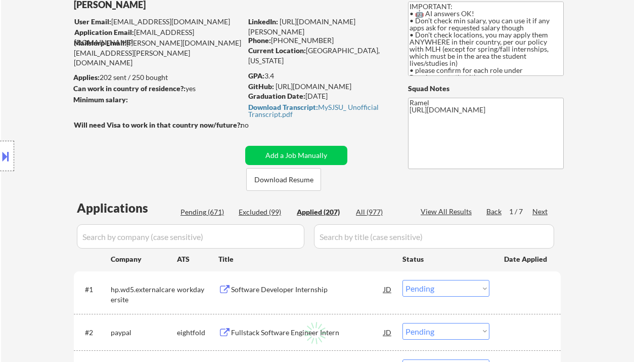
select select ""applied""
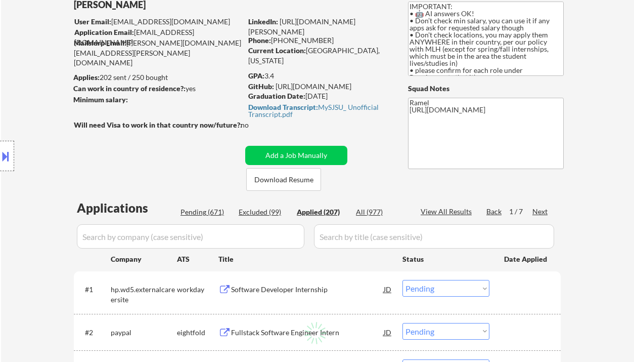
select select ""applied""
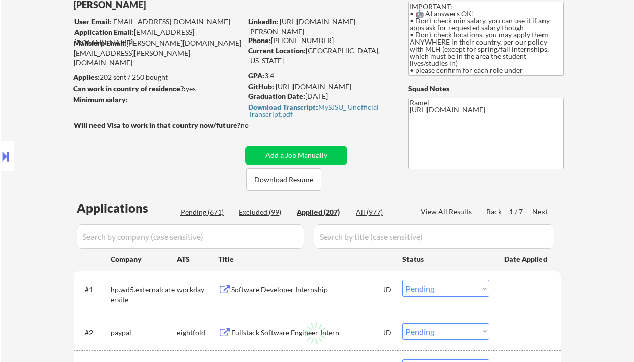
select select ""applied""
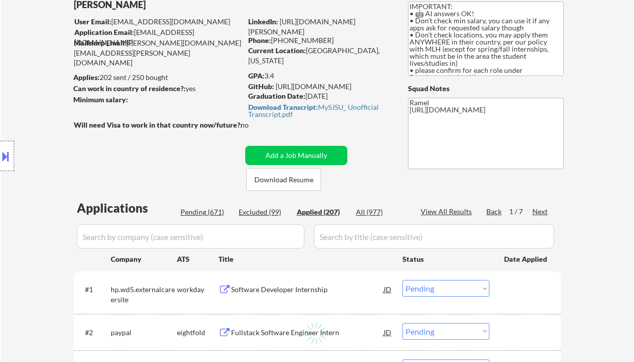
select select ""applied""
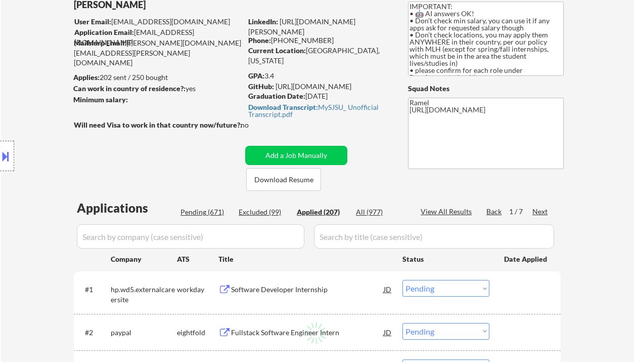
select select ""applied""
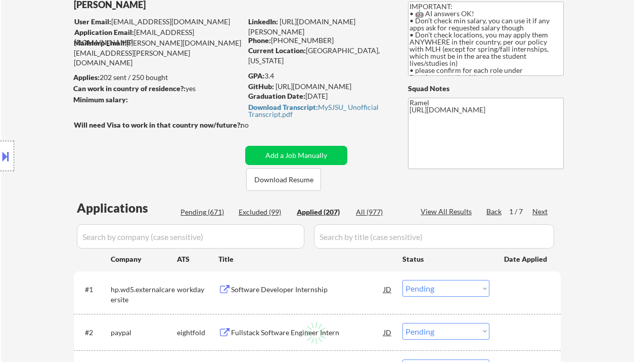
select select ""applied""
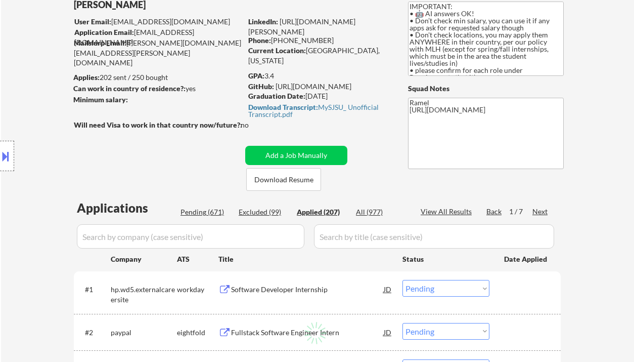
select select ""applied""
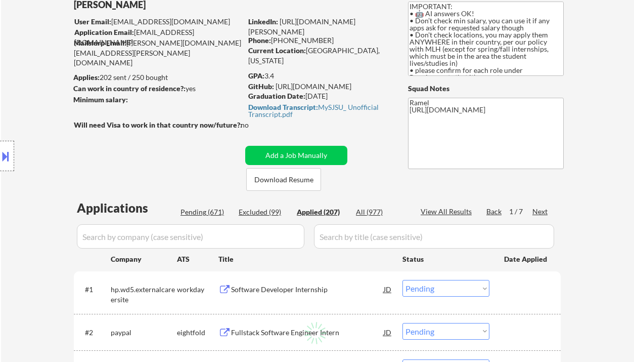
select select ""applied""
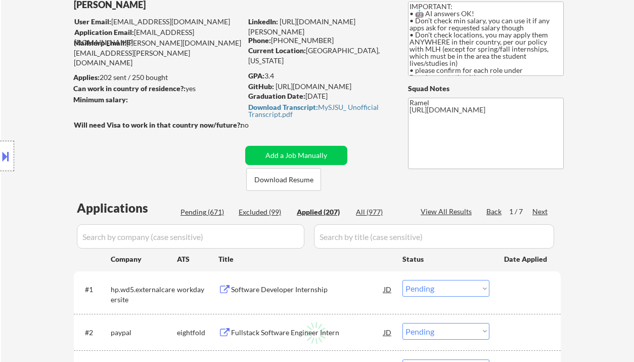
select select ""applied""
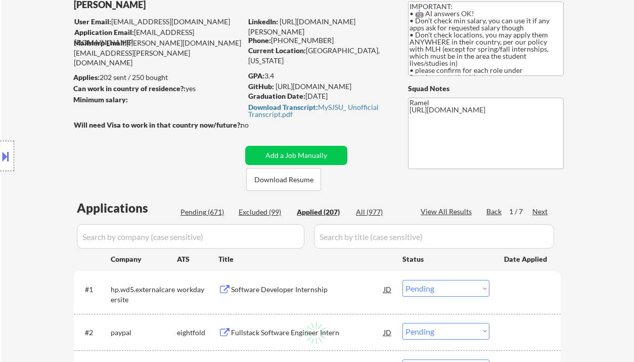
select select ""applied""
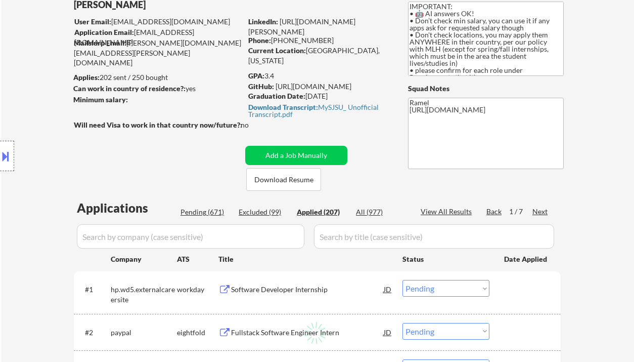
select select ""applied""
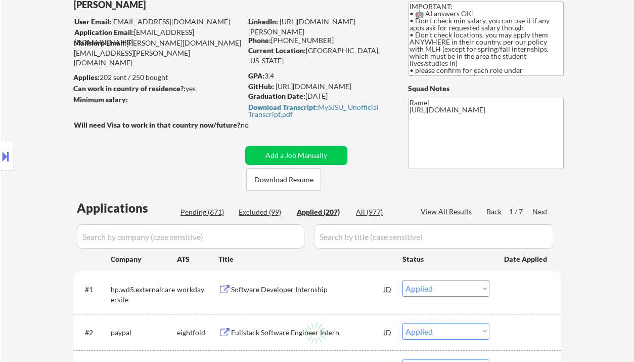
select select ""applied""
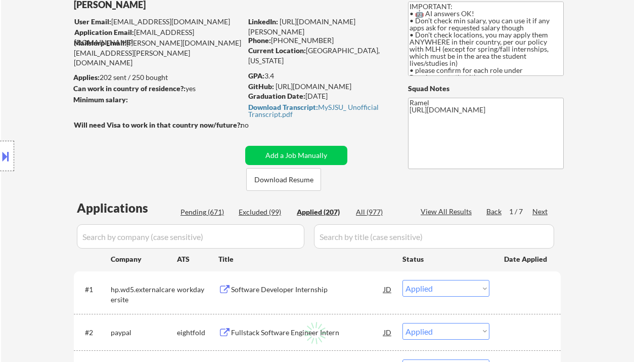
select select ""applied""
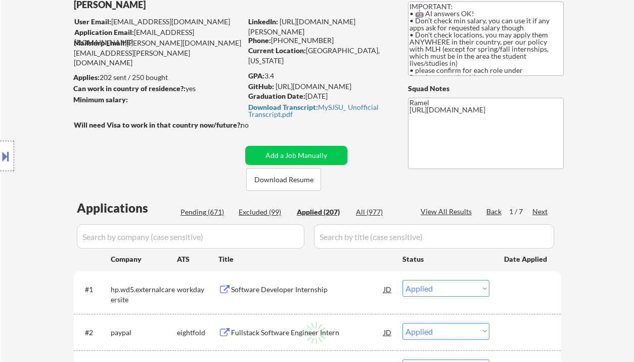
select select ""applied""
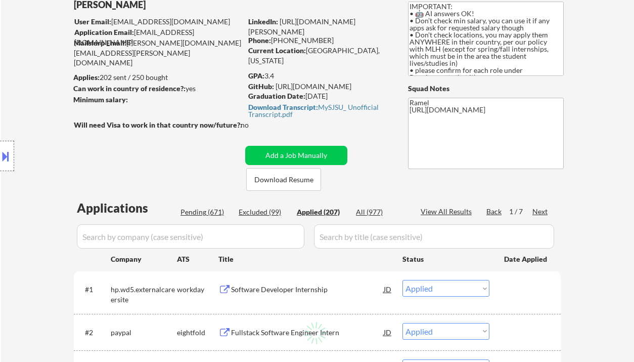
select select ""applied""
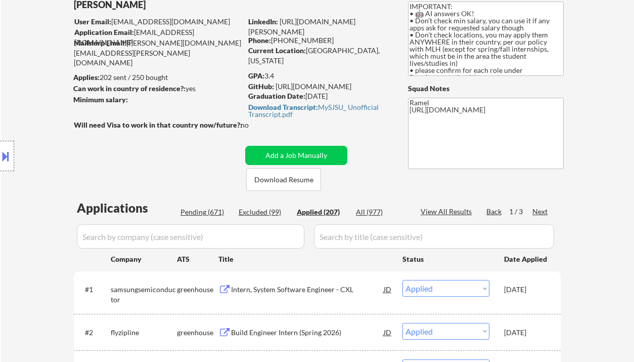
scroll to position [202, 0]
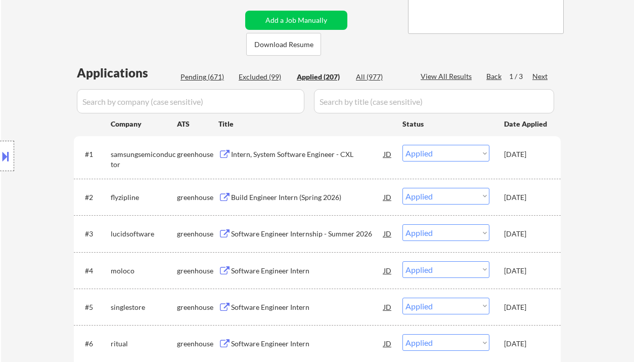
click at [35, 202] on div "Location Inclusions: country:[GEOGRAPHIC_DATA]" at bounding box center [90, 156] width 181 height 188
click at [445, 77] on div "View All Results" at bounding box center [448, 76] width 54 height 10
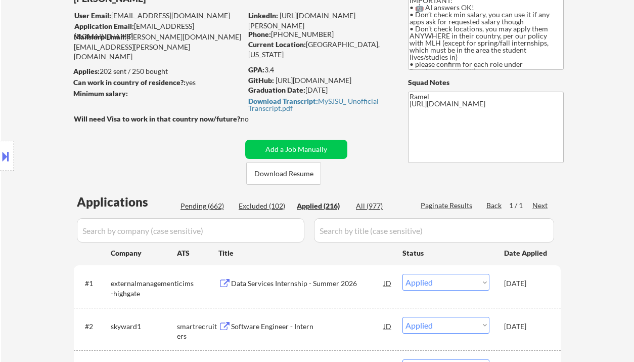
scroll to position [66, 0]
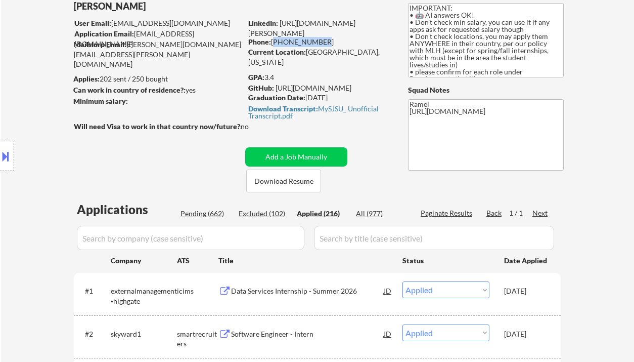
drag, startPoint x: 319, startPoint y: 41, endPoint x: 273, endPoint y: 38, distance: 45.6
click at [273, 38] on div "Phone: [PHONE_NUMBER]" at bounding box center [319, 42] width 143 height 10
copy div "[PHONE_NUMBER]"
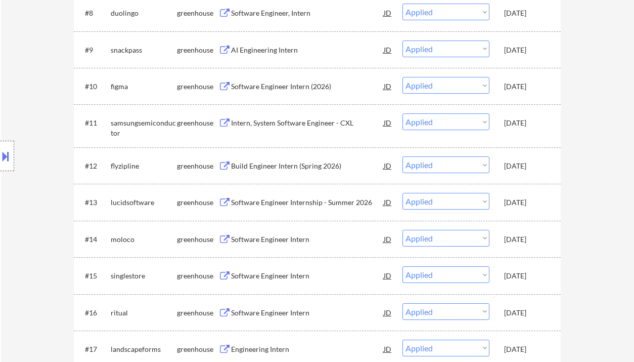
scroll to position [701, 0]
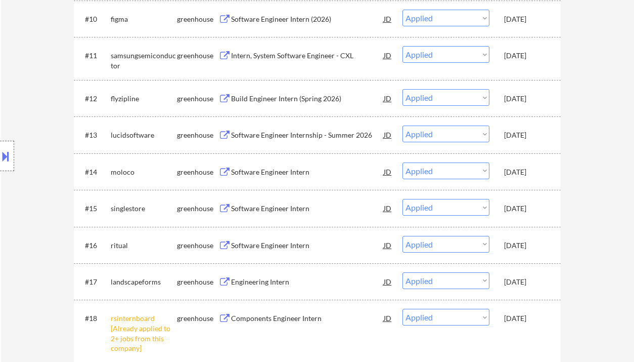
click at [16, 67] on div "Location Inclusions: country:[GEOGRAPHIC_DATA]" at bounding box center [90, 156] width 181 height 188
